Goal: Task Accomplishment & Management: Manage account settings

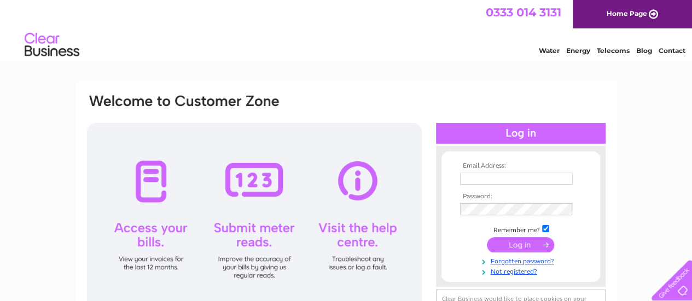
type input "carol.downs@ejdforestry.com"
click at [514, 247] on input "submit" at bounding box center [520, 244] width 67 height 15
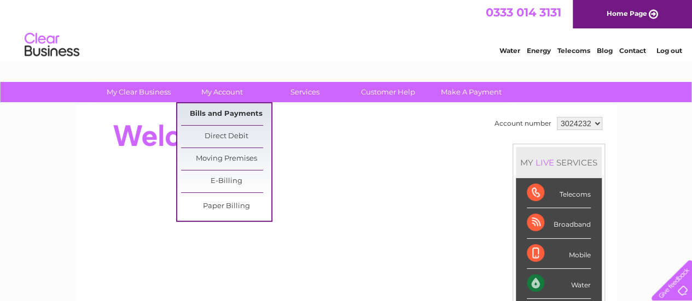
click at [231, 111] on link "Bills and Payments" at bounding box center [226, 114] width 90 height 22
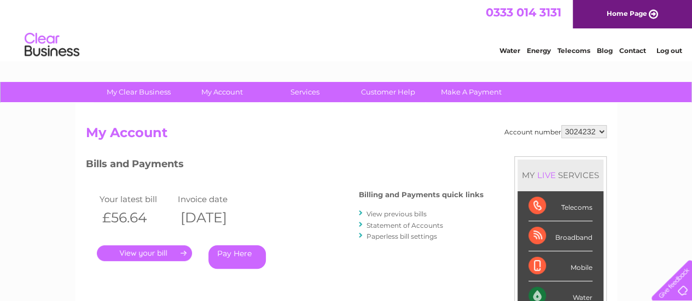
click at [150, 251] on link "." at bounding box center [144, 254] width 95 height 16
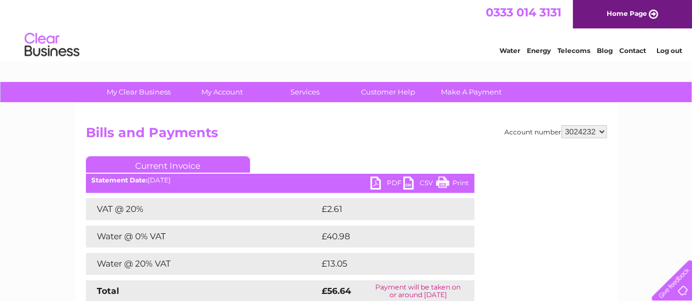
click at [376, 176] on ul "Current Invoice" at bounding box center [280, 166] width 388 height 20
click at [373, 182] on link "PDF" at bounding box center [386, 185] width 33 height 16
